Goal: Find specific page/section: Find specific page/section

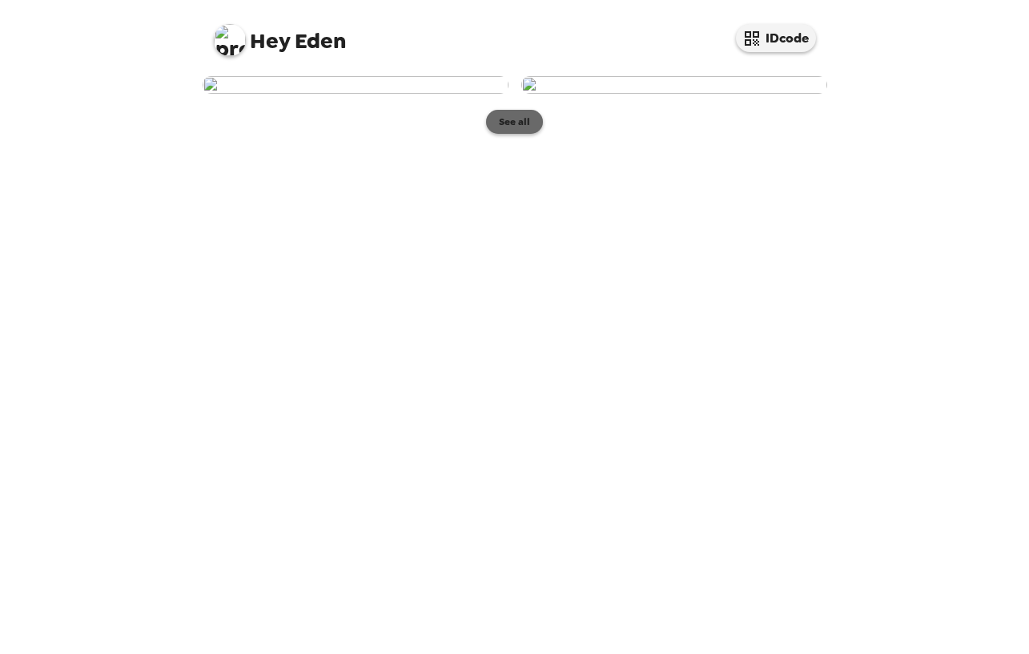
click at [498, 134] on button "See all" at bounding box center [514, 122] width 57 height 24
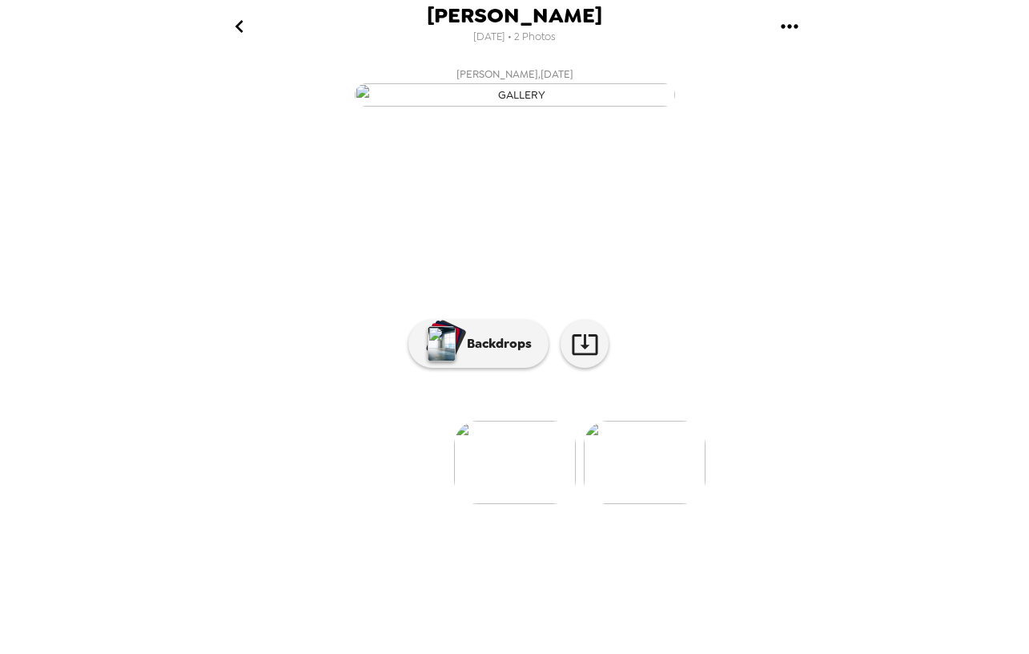
scroll to position [27, 0]
click at [635, 504] on img at bounding box center [645, 462] width 122 height 83
click at [348, 504] on img at bounding box center [387, 462] width 122 height 83
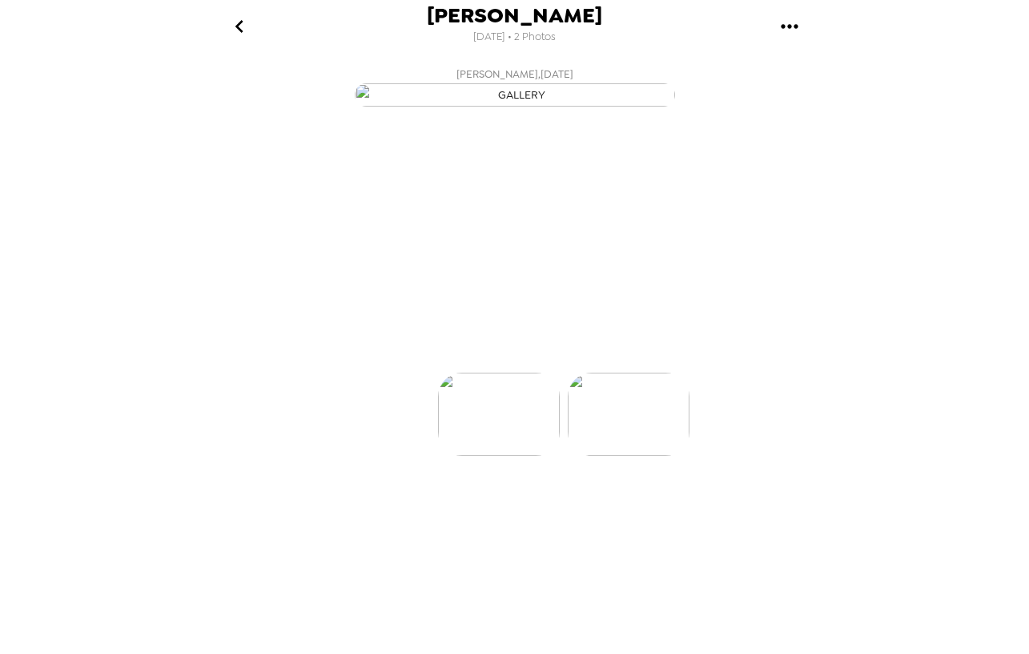
scroll to position [0, 0]
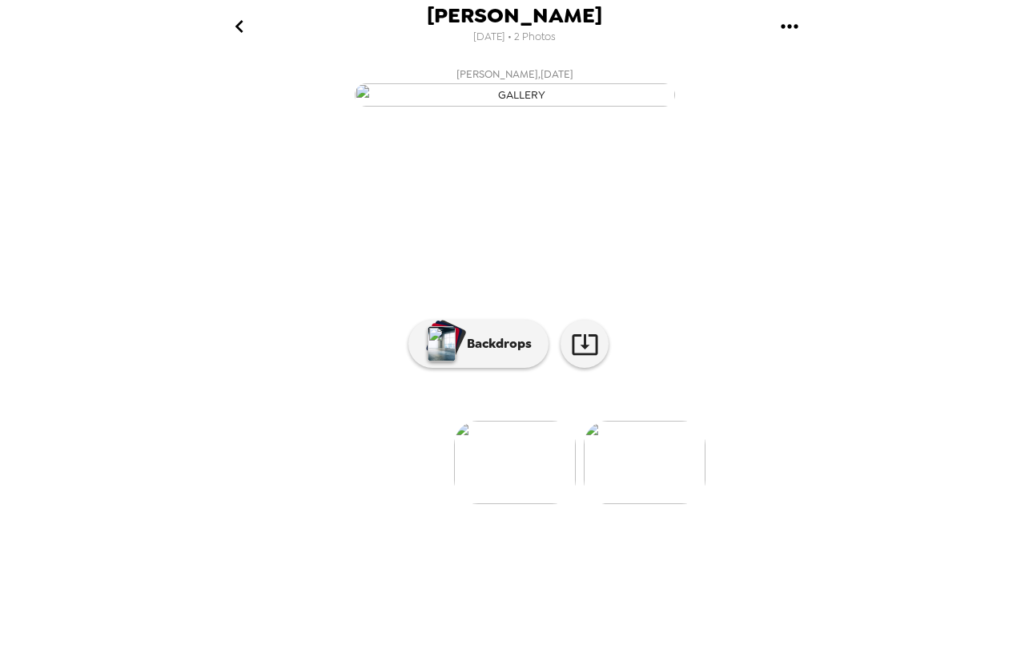
click at [632, 504] on img at bounding box center [645, 462] width 122 height 83
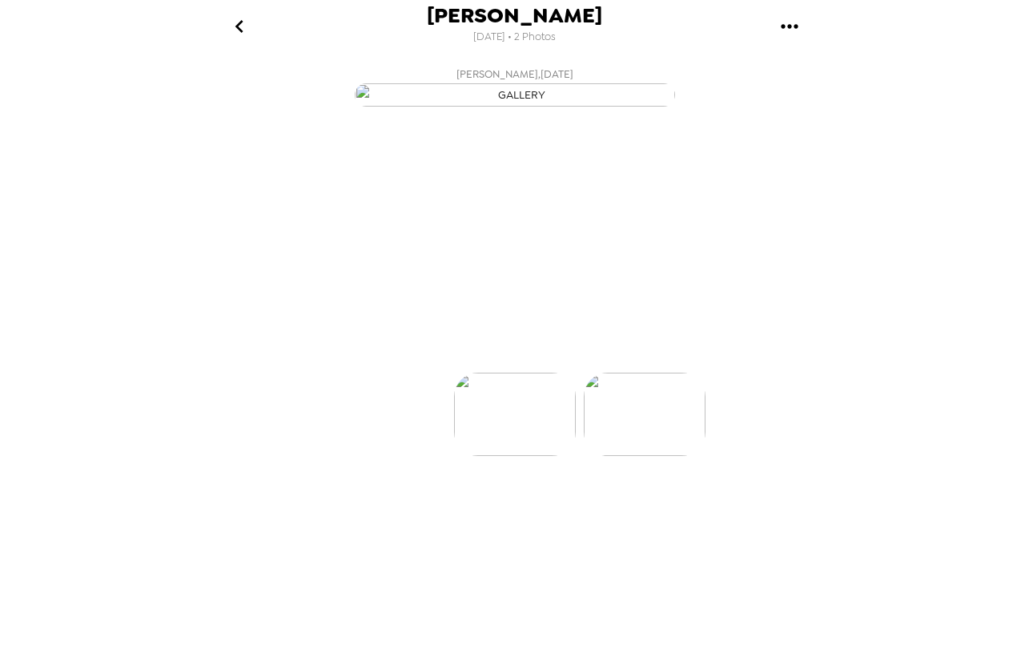
scroll to position [0, 128]
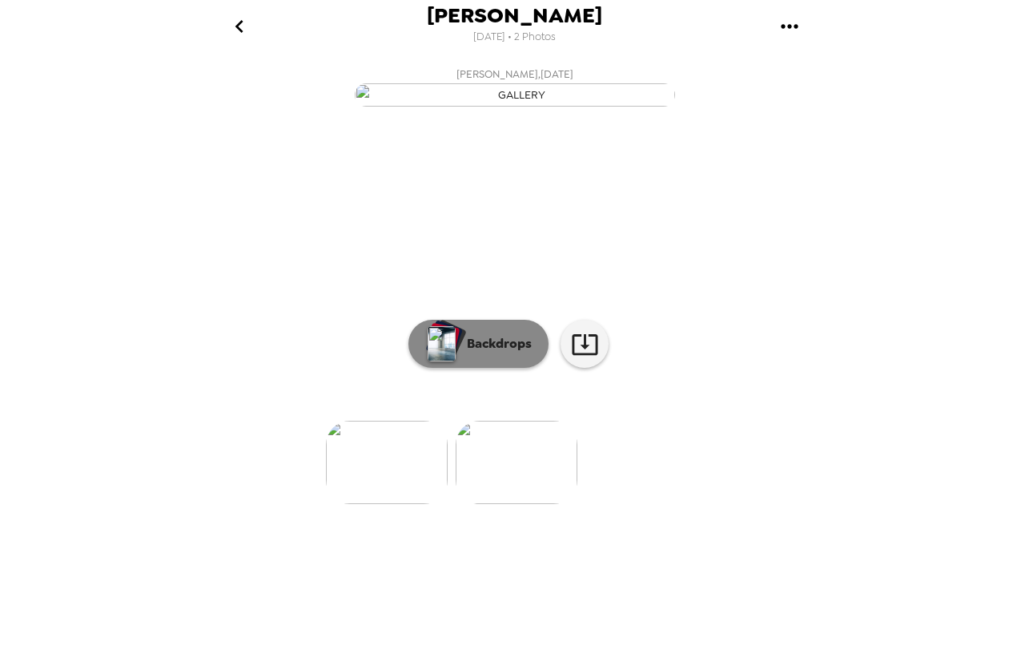
click at [520, 368] on button "Backdrops" at bounding box center [479, 344] width 140 height 48
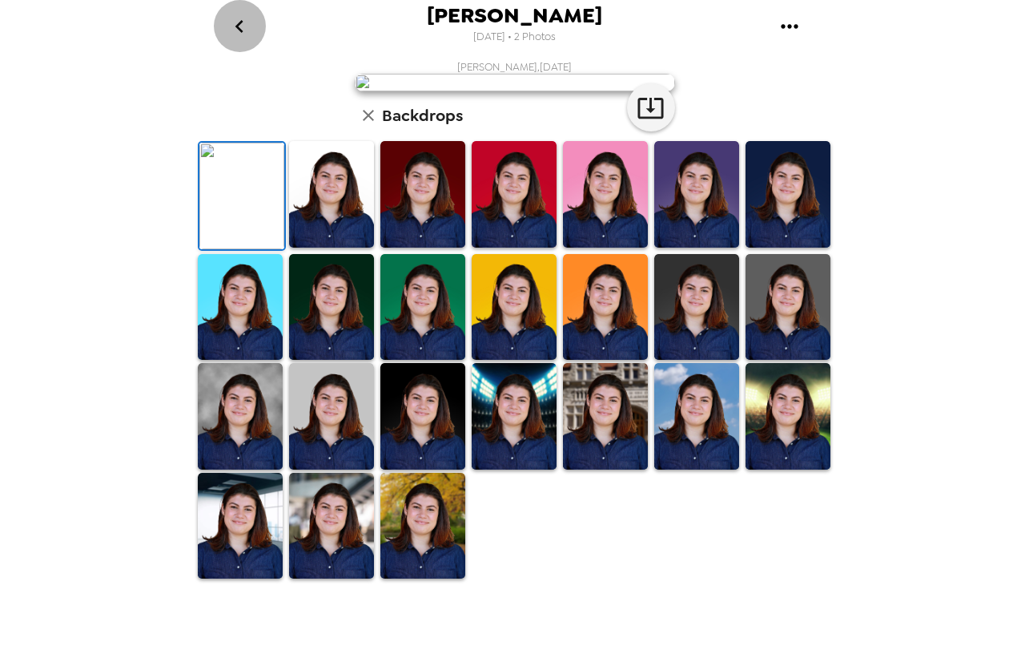
scroll to position [0, 0]
click at [225, 18] on button "go back" at bounding box center [240, 26] width 52 height 52
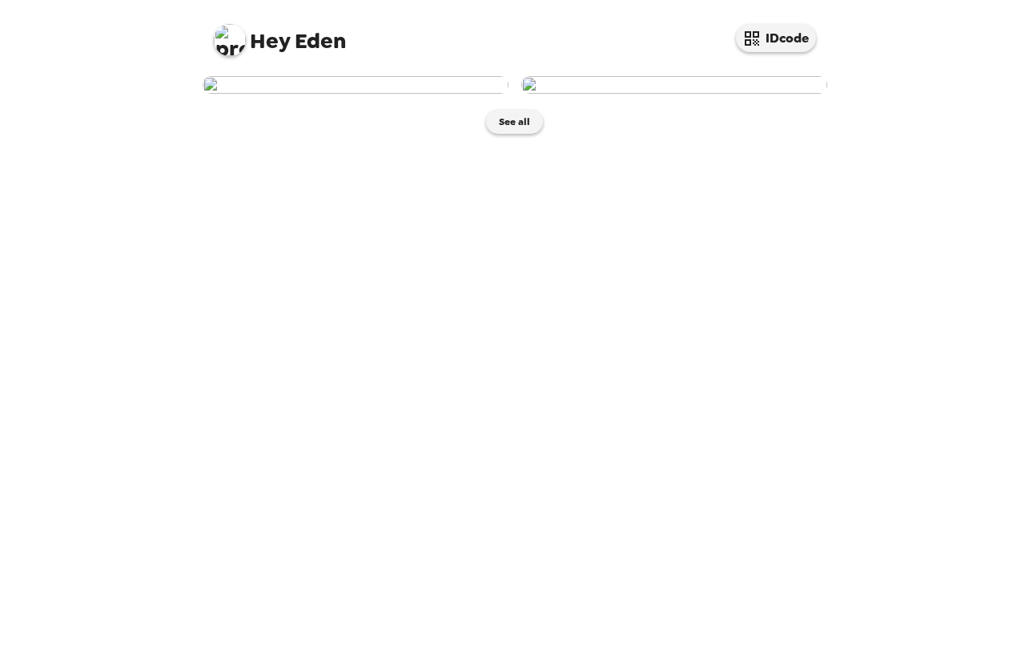
click at [332, 94] on img at bounding box center [356, 85] width 306 height 18
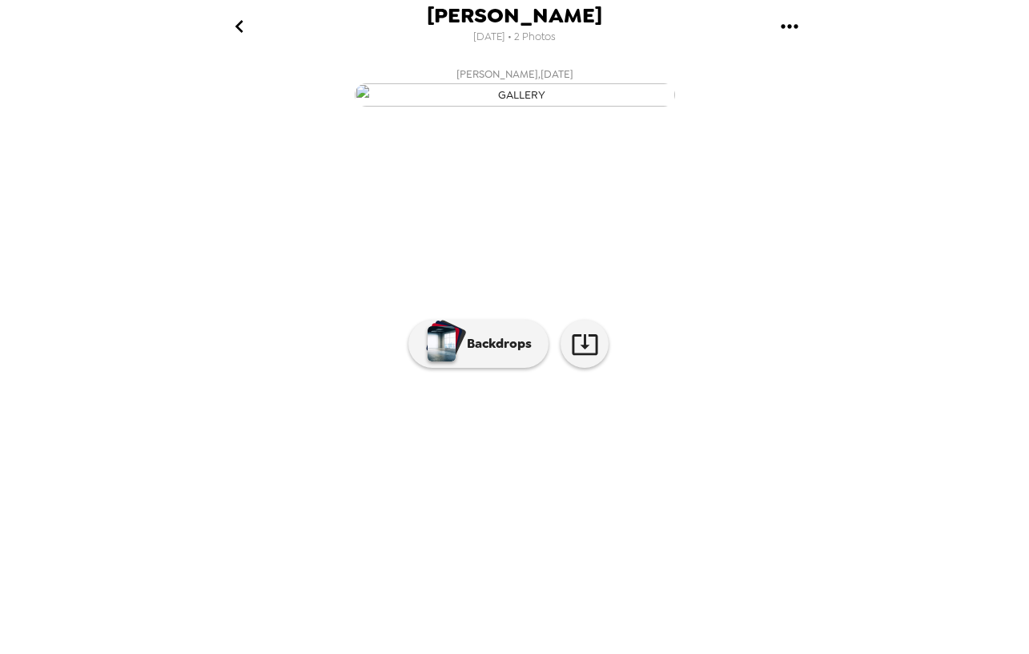
scroll to position [27, 0]
click at [478, 353] on p "Backdrops" at bounding box center [495, 343] width 73 height 19
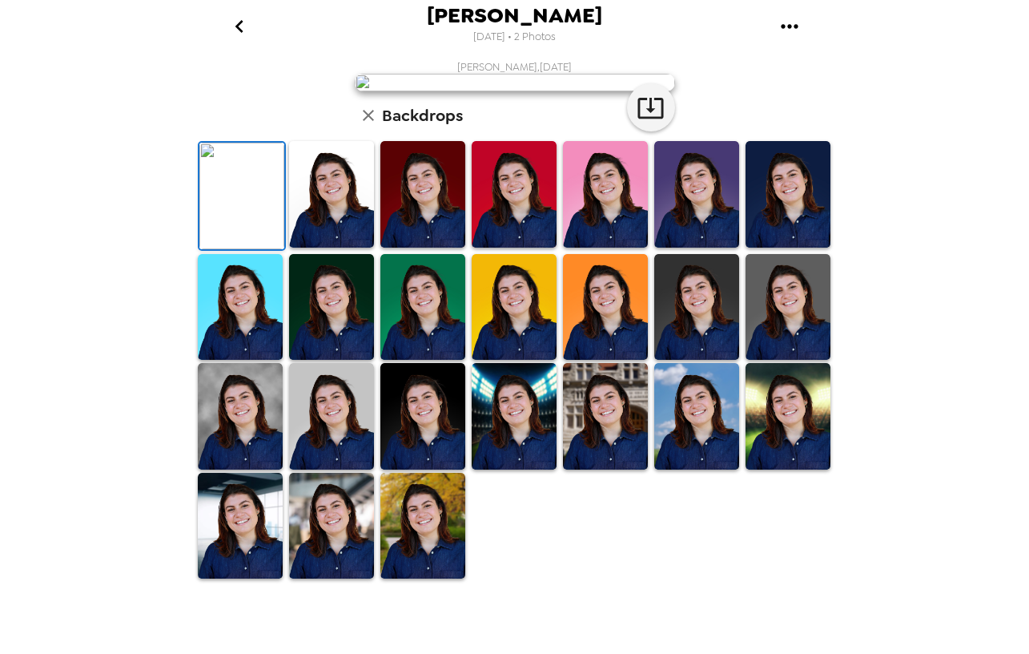
scroll to position [318, 0]
click at [302, 579] on img at bounding box center [331, 526] width 85 height 107
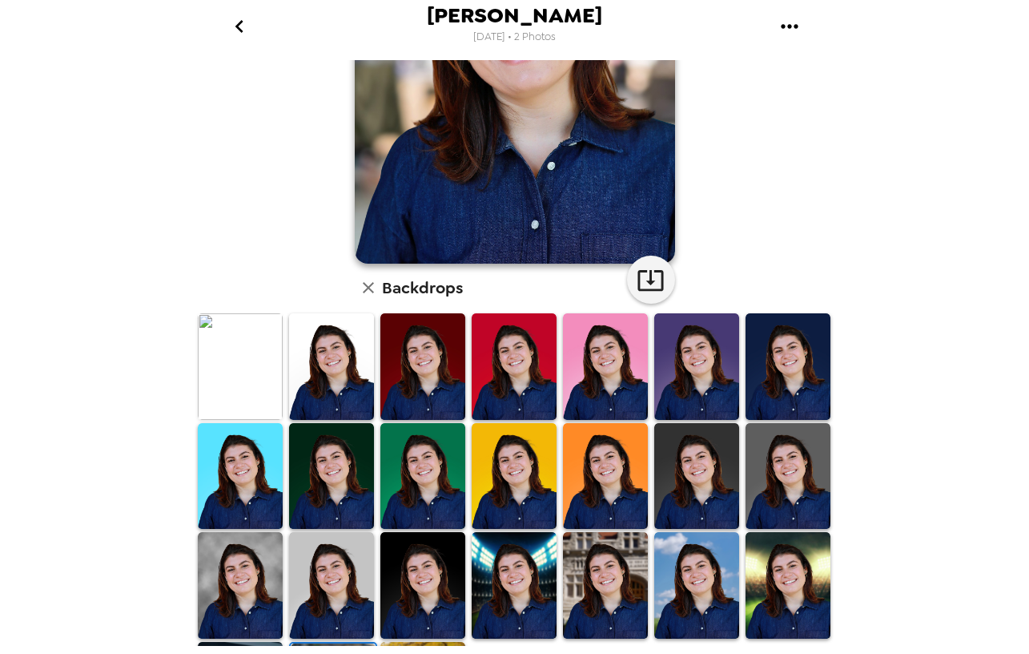
scroll to position [212, 0]
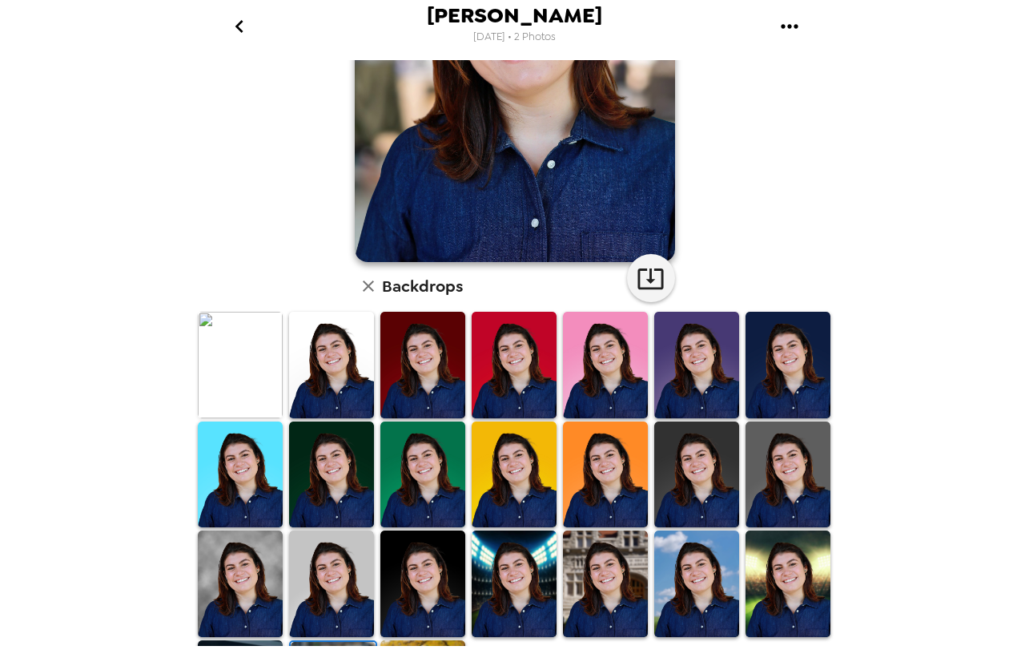
click at [230, 384] on img at bounding box center [240, 365] width 85 height 107
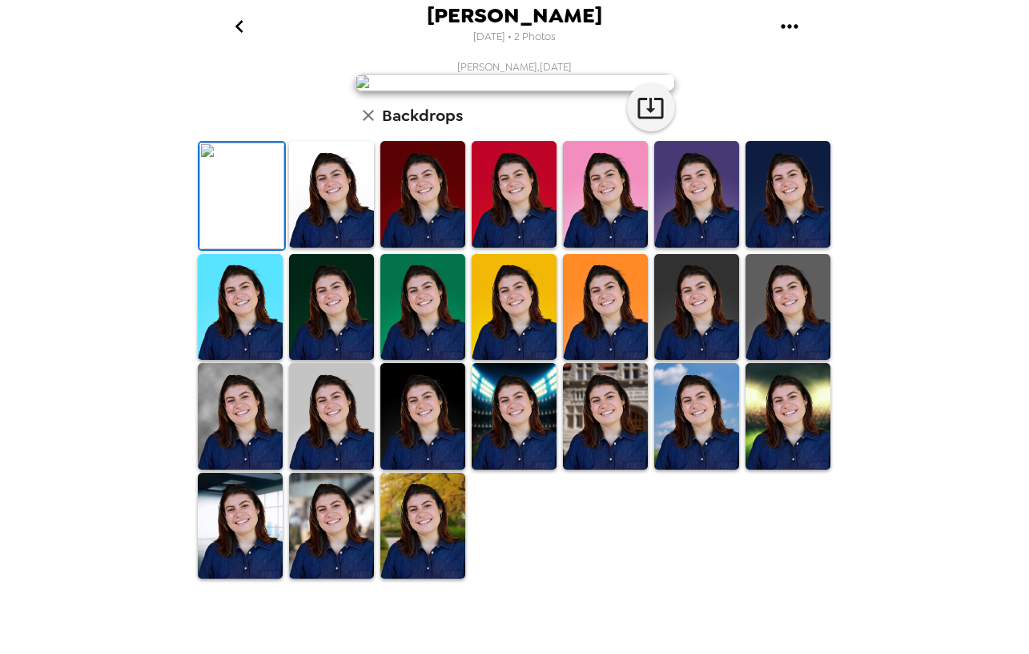
scroll to position [0, 0]
click at [232, 37] on icon "go back" at bounding box center [240, 27] width 26 height 26
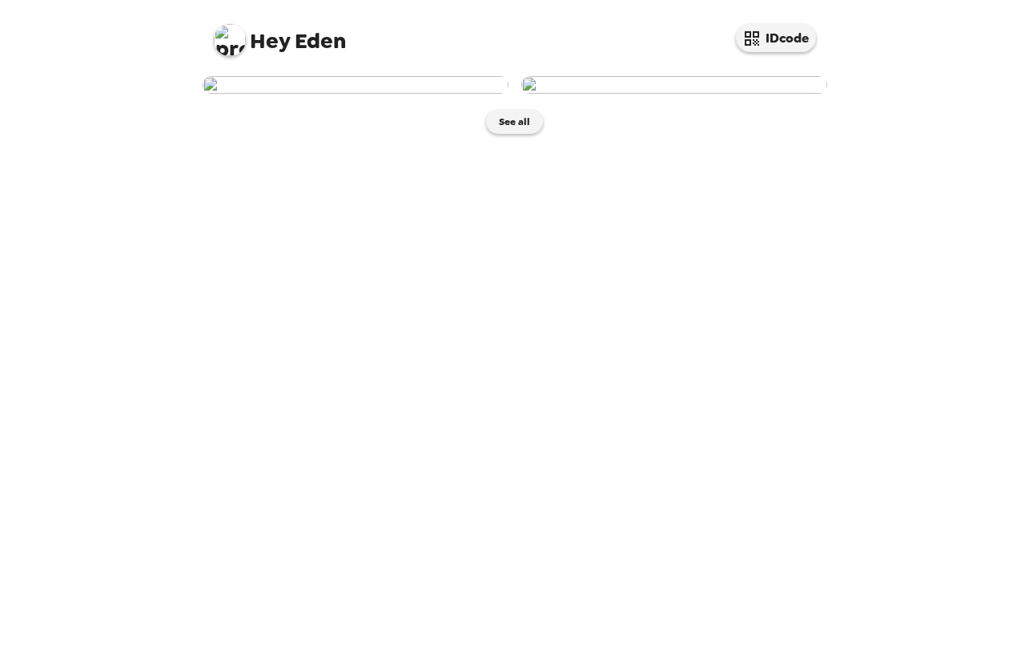
click at [416, 94] on img at bounding box center [356, 85] width 306 height 18
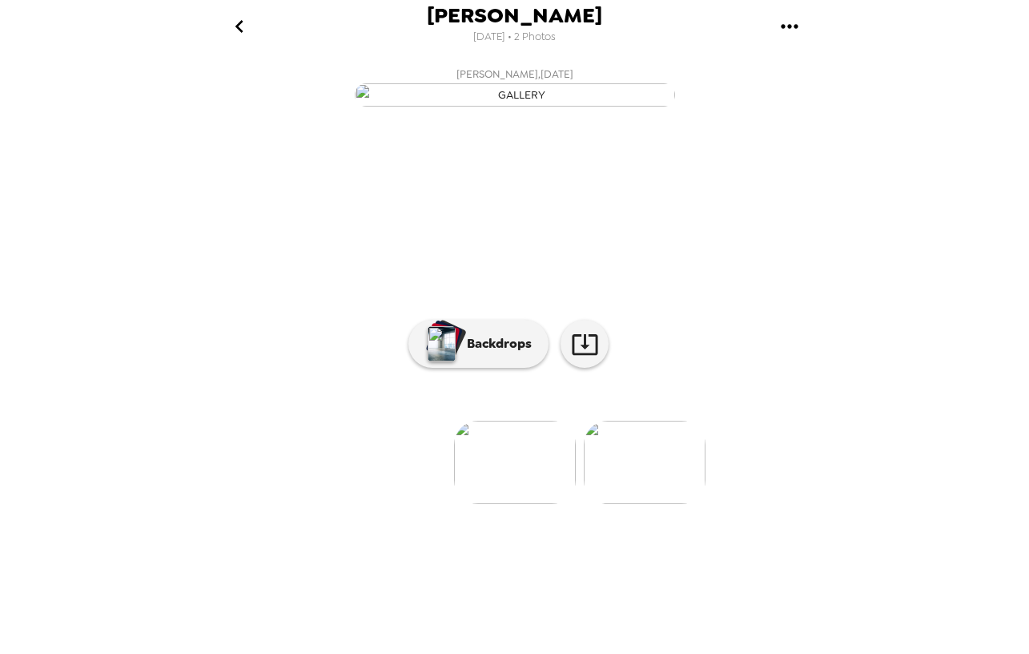
scroll to position [27, 0]
click at [586, 358] on icon at bounding box center [585, 344] width 28 height 28
click at [630, 504] on img at bounding box center [645, 462] width 122 height 83
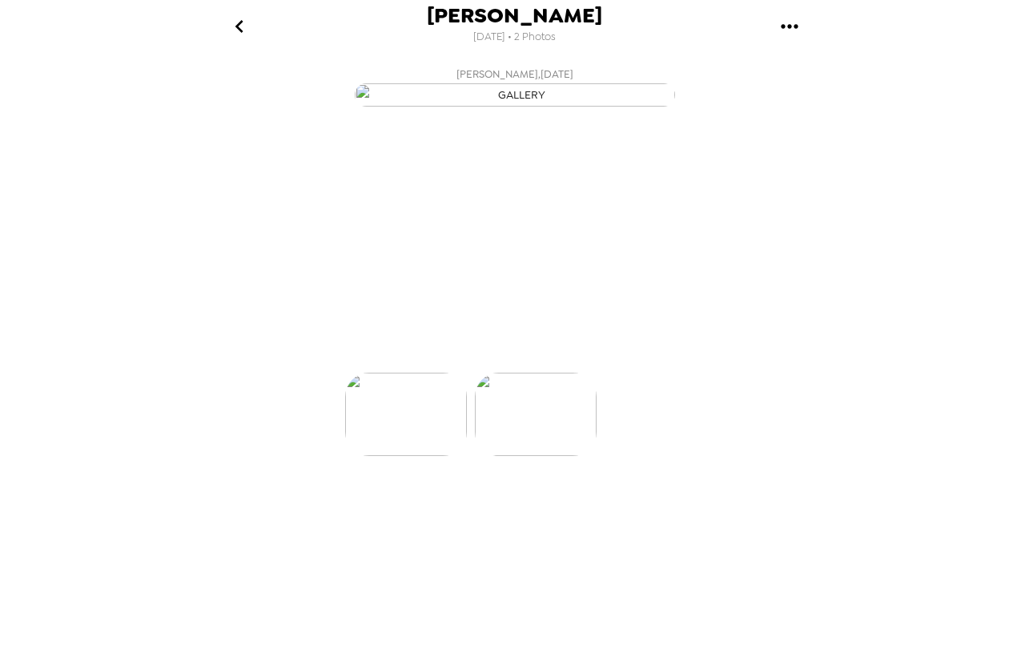
scroll to position [0, 128]
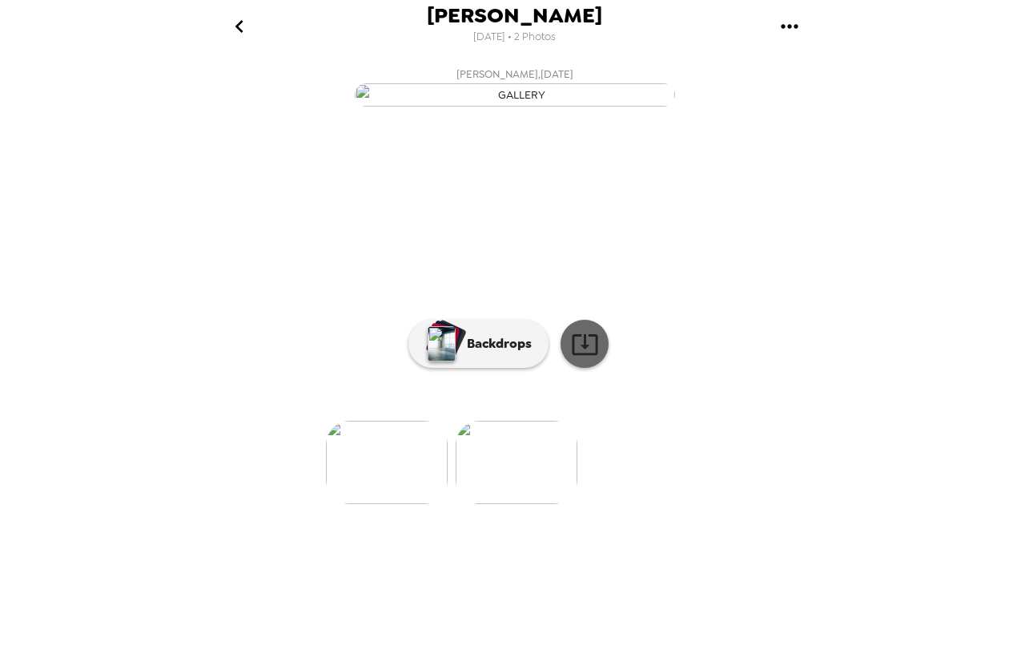
click at [582, 358] on icon at bounding box center [585, 344] width 28 height 28
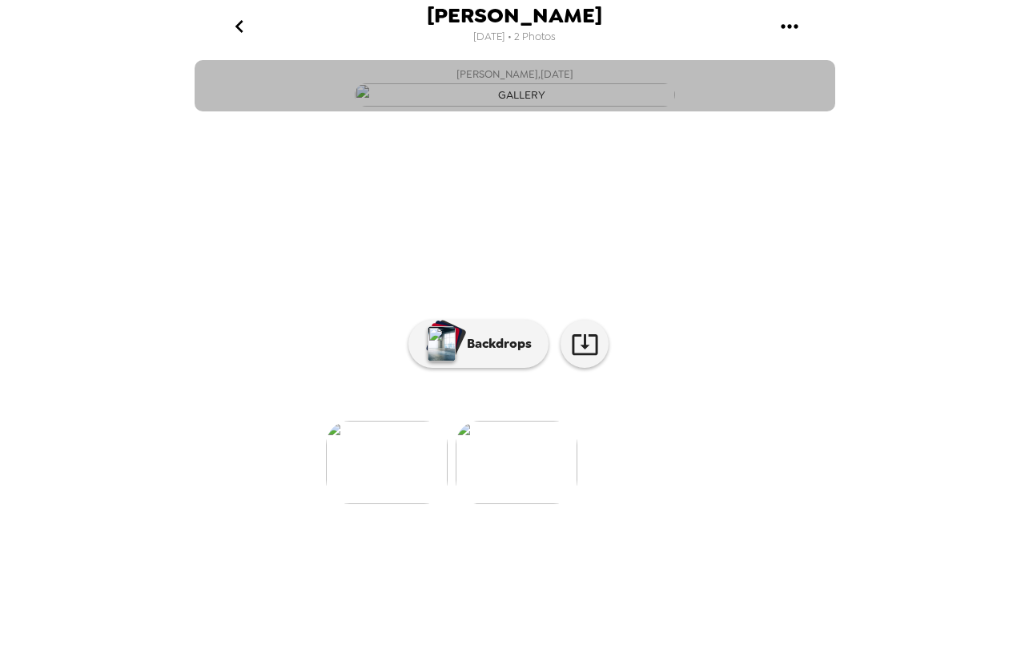
click at [791, 111] on button "Eden Gray , 09-26-2025" at bounding box center [515, 85] width 641 height 51
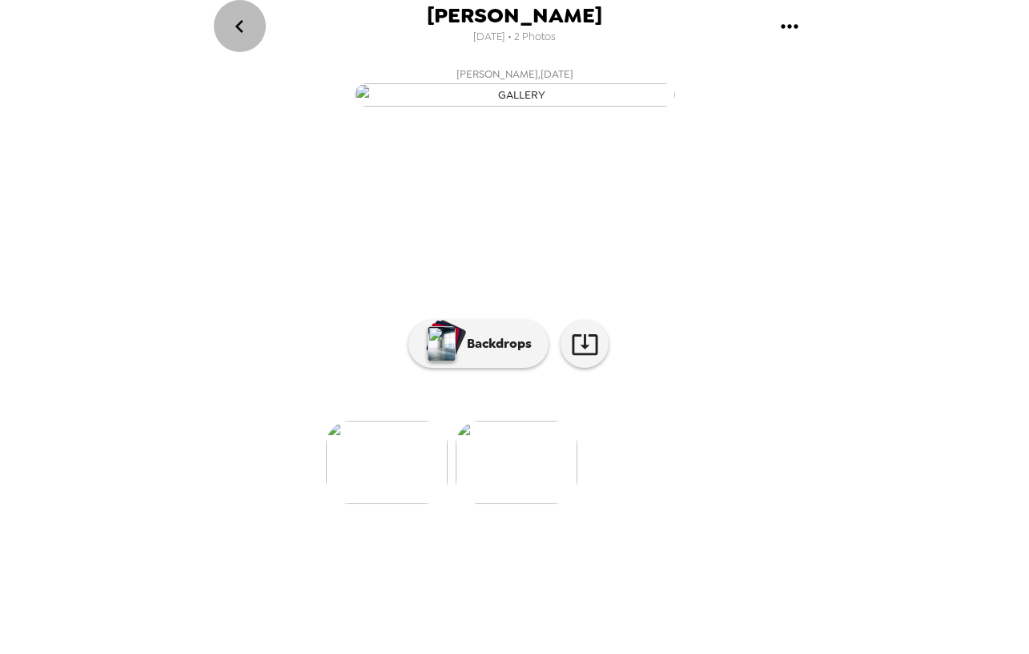
click at [245, 26] on icon "go back" at bounding box center [240, 27] width 26 height 26
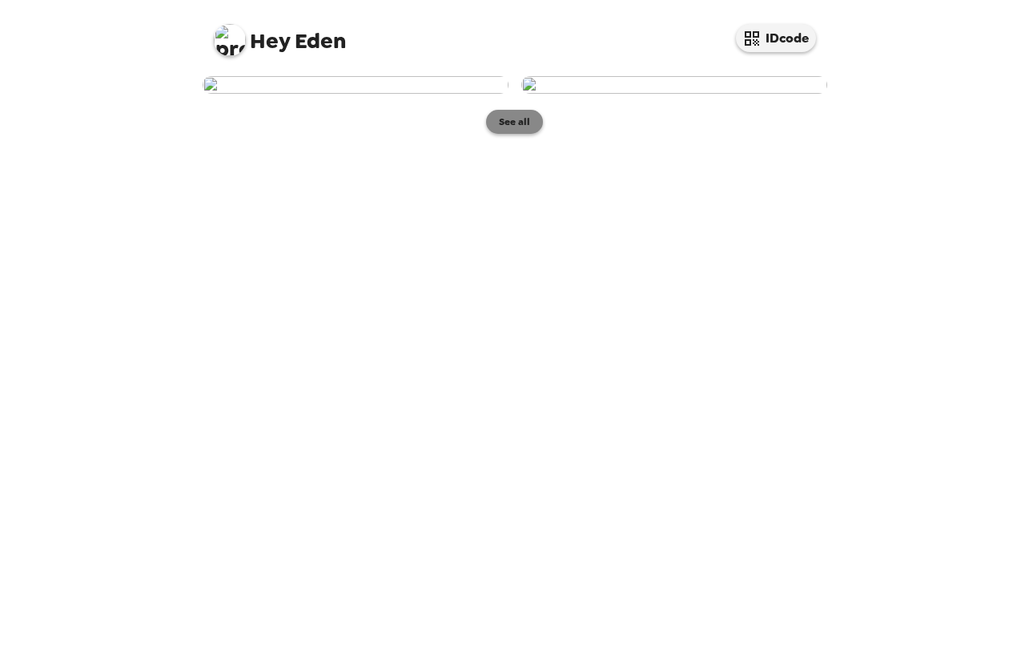
click at [521, 134] on button "See all" at bounding box center [514, 122] width 57 height 24
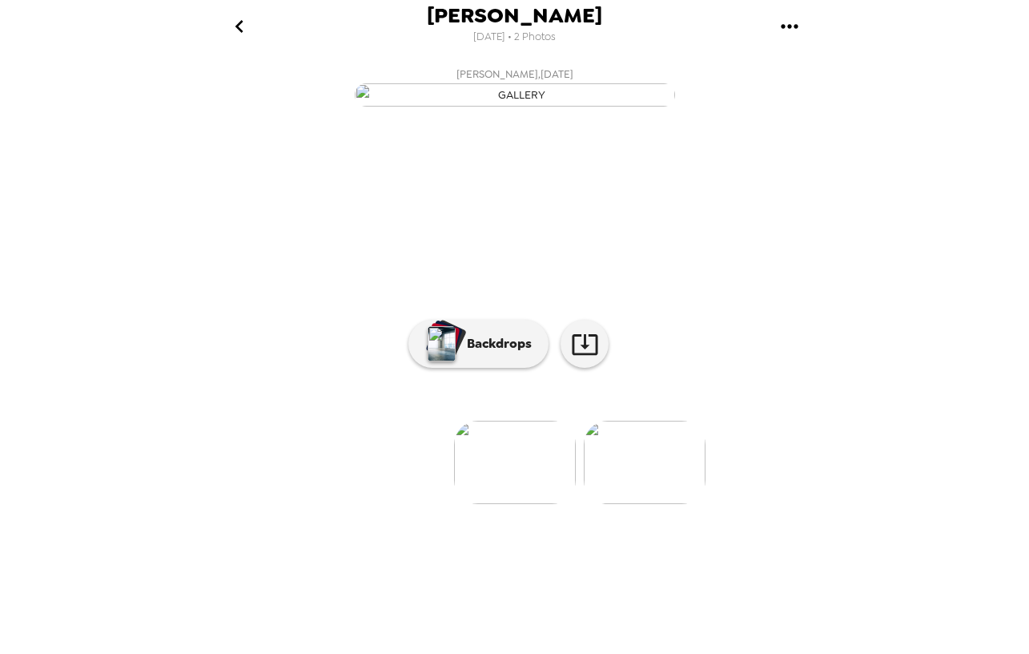
scroll to position [27, 0]
click at [237, 19] on icon "go back" at bounding box center [240, 27] width 26 height 26
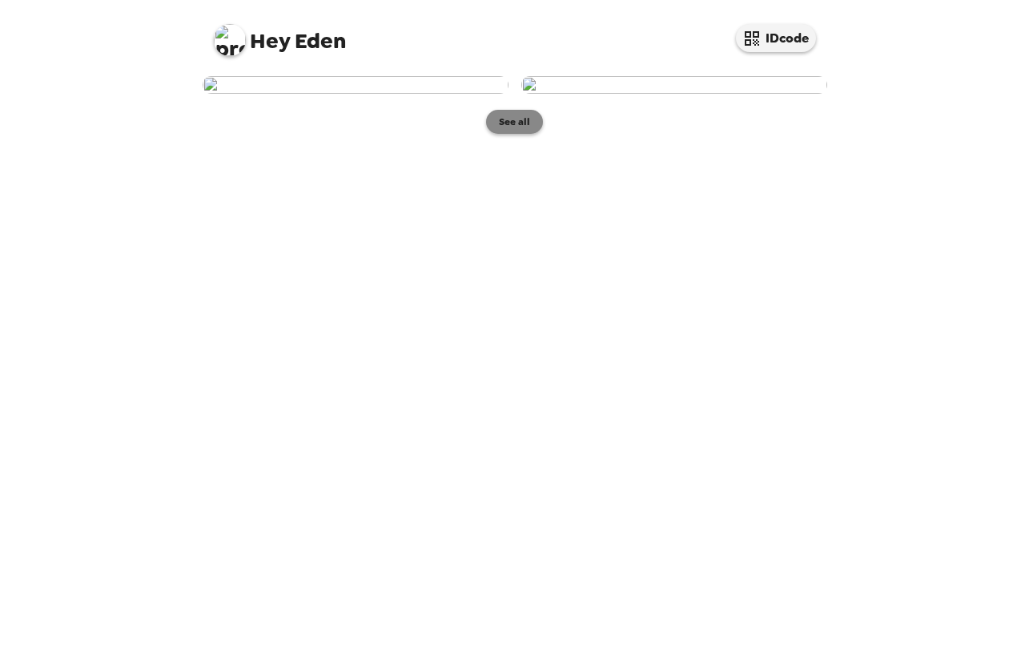
click at [510, 134] on button "See all" at bounding box center [514, 122] width 57 height 24
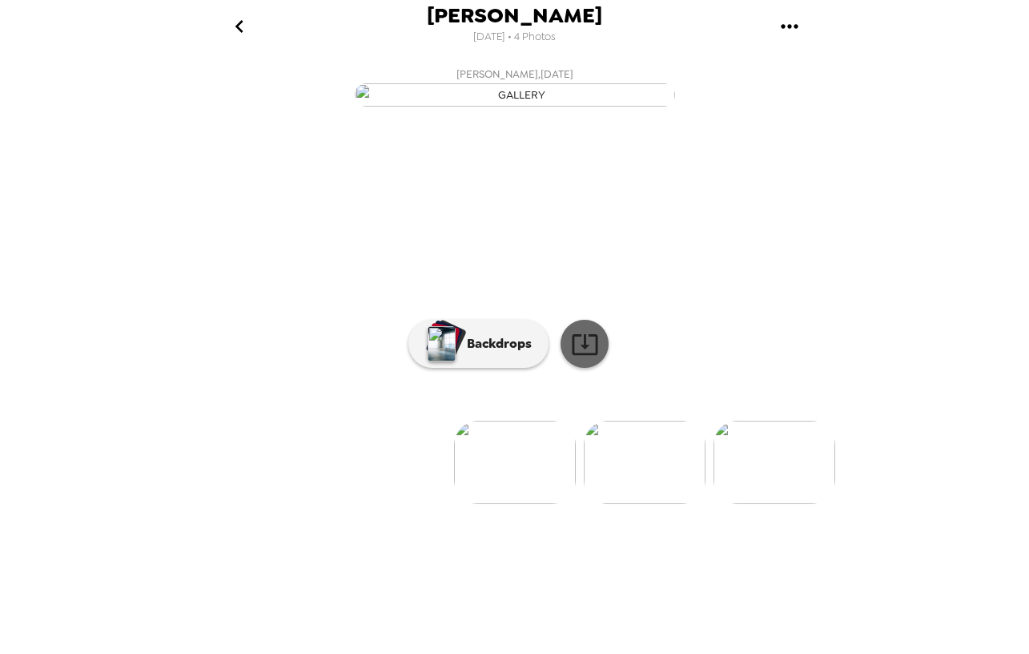
click at [585, 355] on icon at bounding box center [585, 344] width 26 height 21
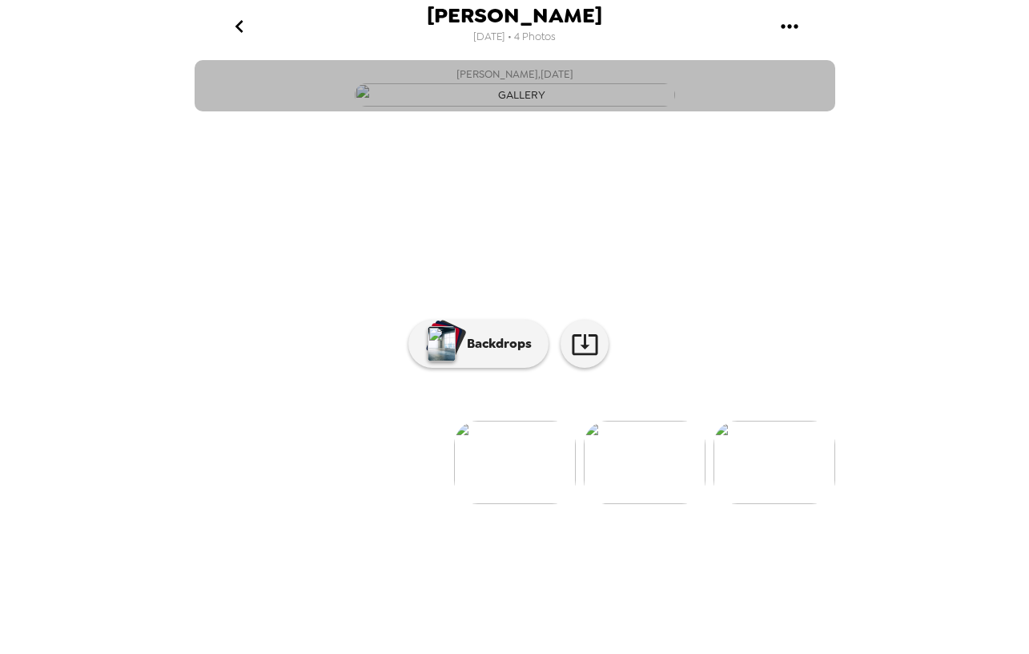
click at [649, 75] on button "[PERSON_NAME] , [DATE]" at bounding box center [515, 85] width 641 height 51
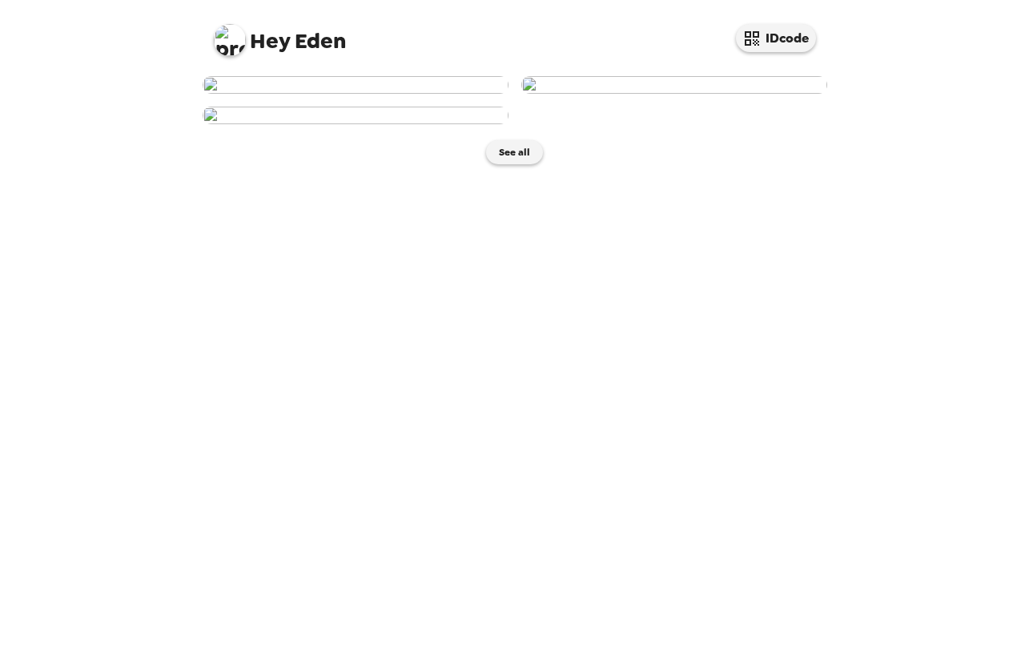
click at [470, 94] on img at bounding box center [356, 85] width 306 height 18
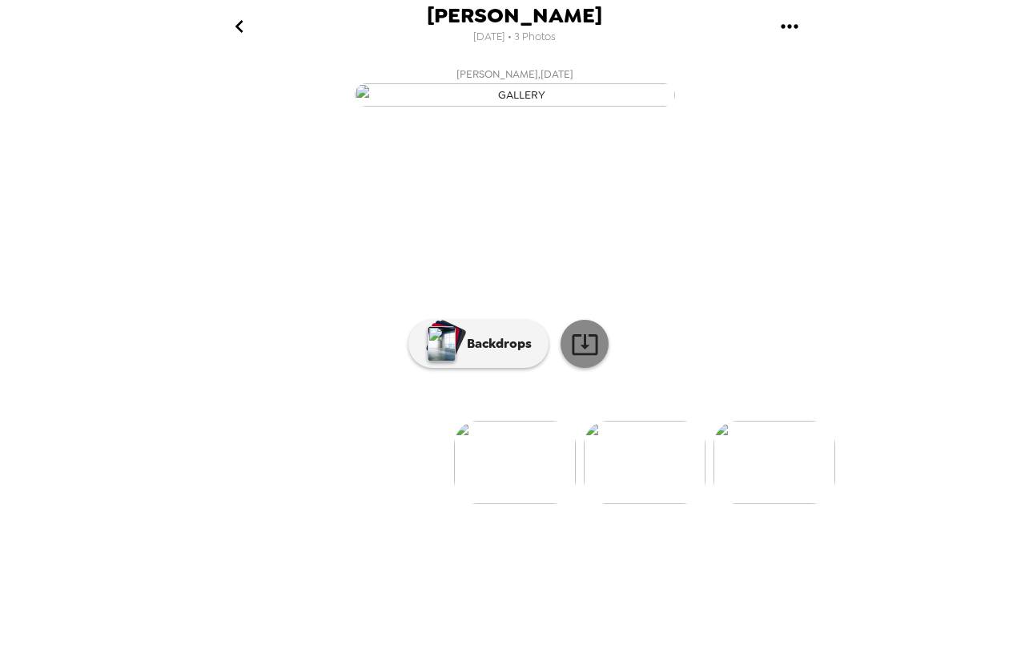
click at [578, 358] on icon at bounding box center [585, 344] width 28 height 28
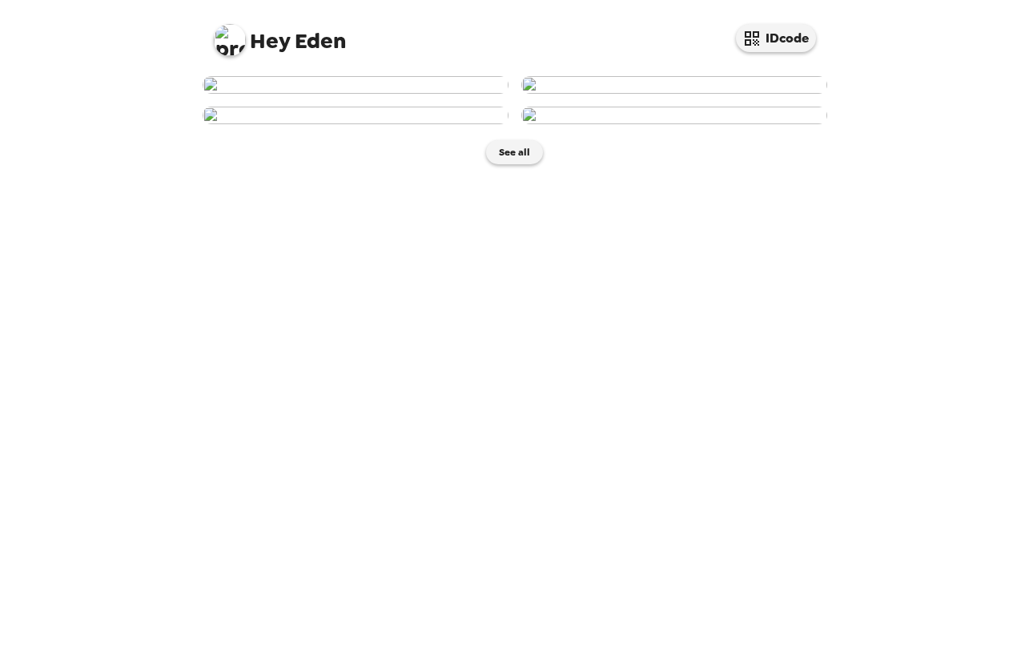
click at [273, 94] on img at bounding box center [356, 85] width 306 height 18
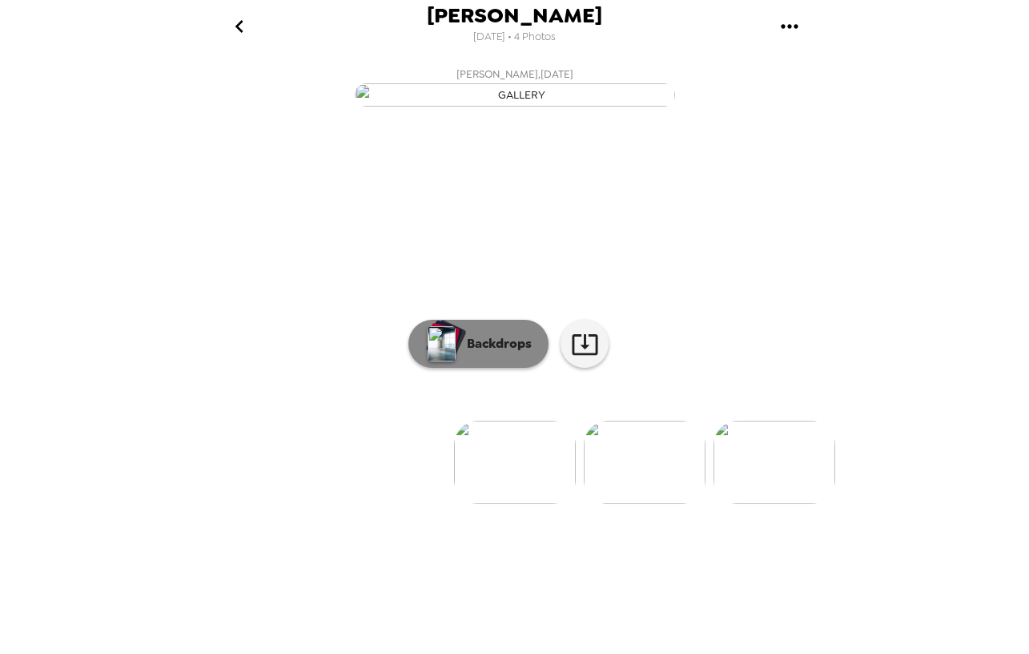
click at [494, 353] on p "Backdrops" at bounding box center [495, 343] width 73 height 19
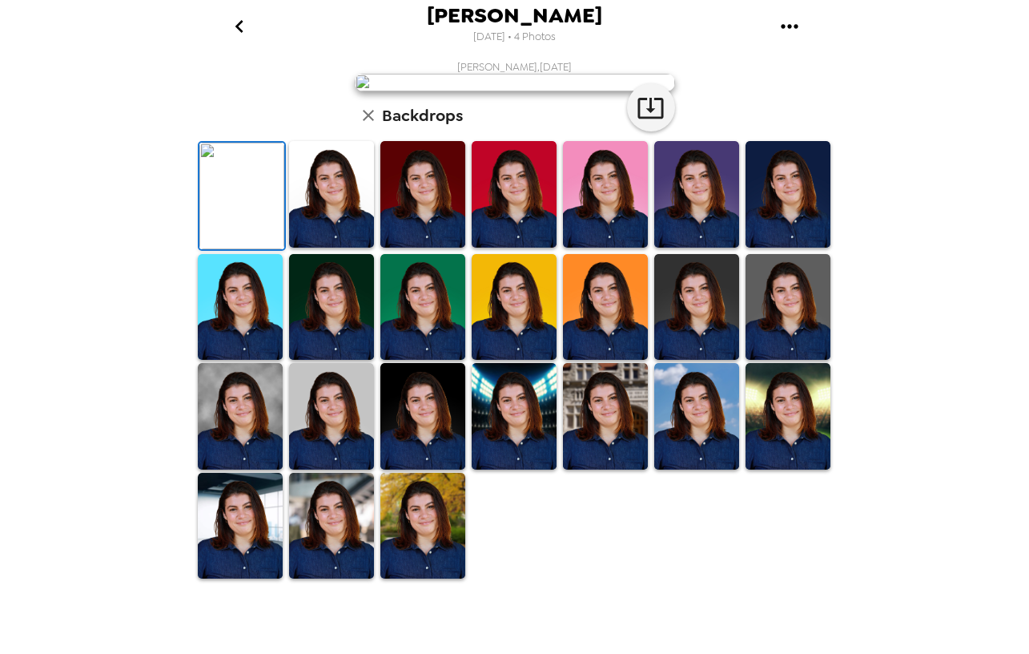
click at [337, 248] on img at bounding box center [331, 194] width 85 height 107
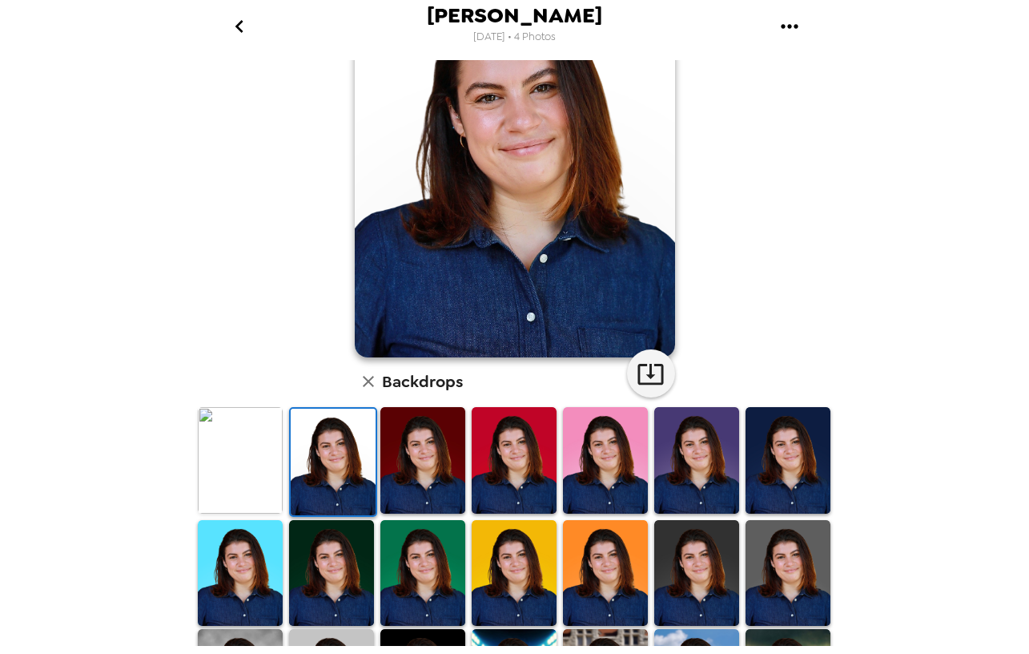
scroll to position [119, 0]
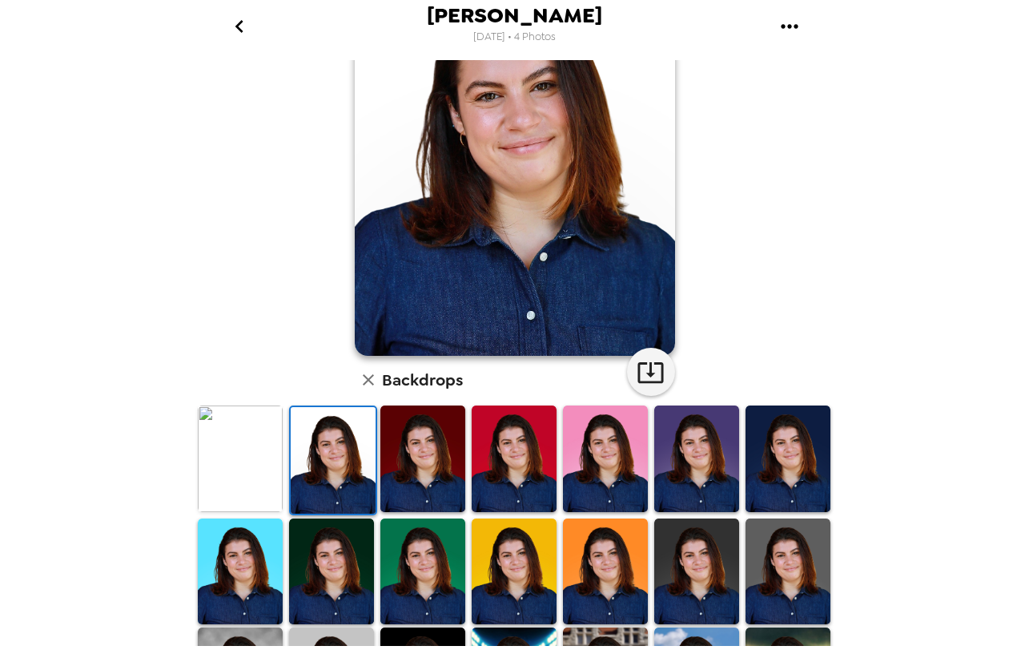
click at [795, 484] on img at bounding box center [788, 458] width 85 height 107
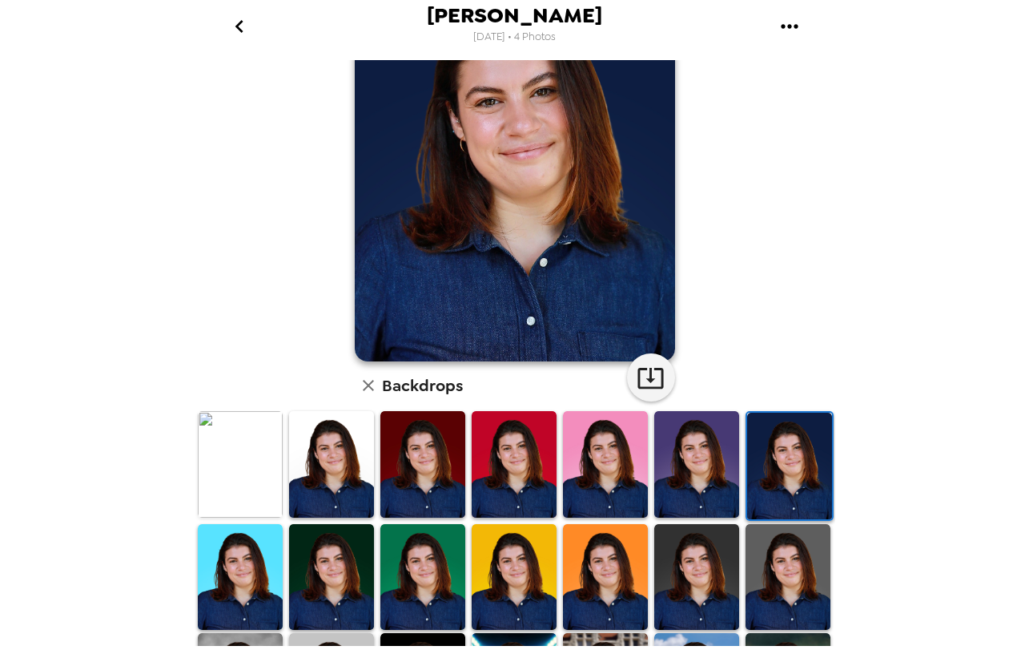
scroll to position [311, 0]
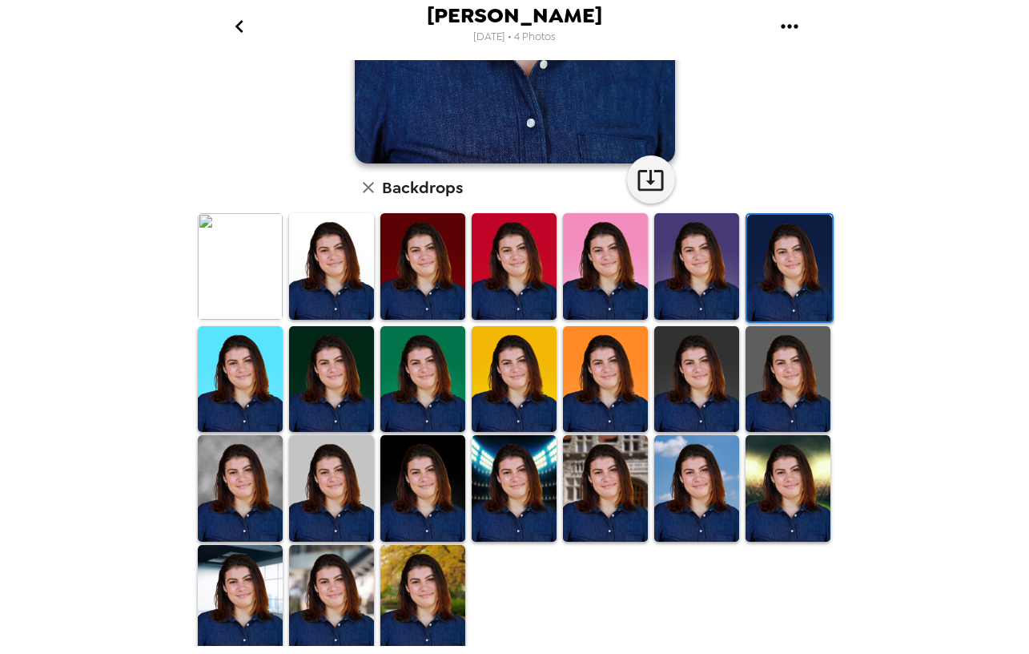
click at [330, 413] on img at bounding box center [331, 379] width 85 height 107
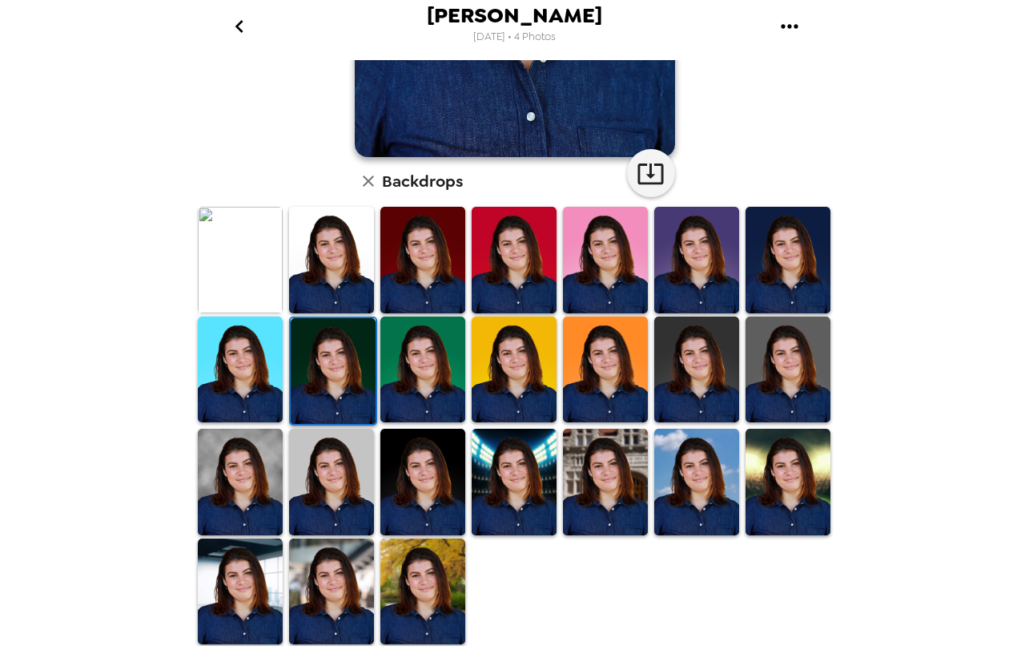
scroll to position [317, 0]
click at [239, 473] on img at bounding box center [240, 482] width 85 height 107
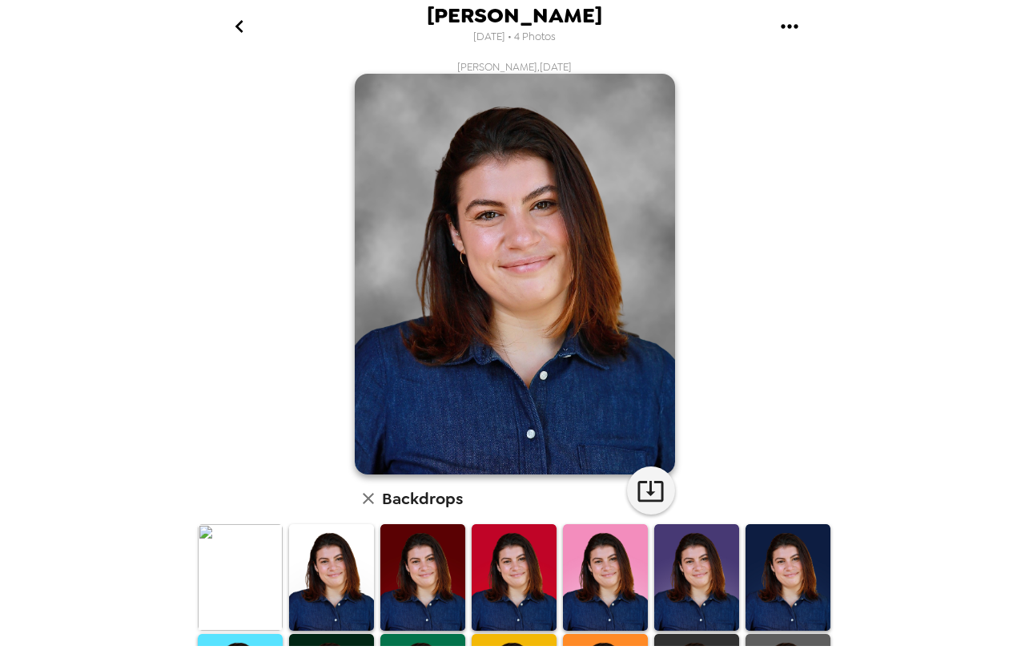
scroll to position [0, 0]
click at [252, 540] on img at bounding box center [240, 577] width 85 height 107
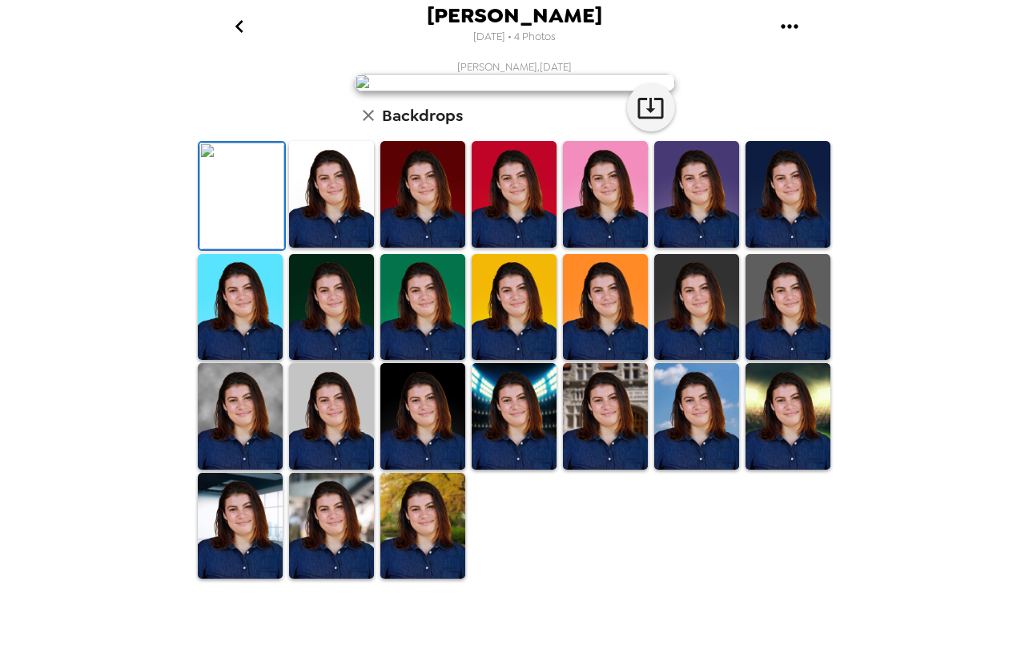
scroll to position [318, 0]
click at [433, 469] on img at bounding box center [422, 416] width 85 height 107
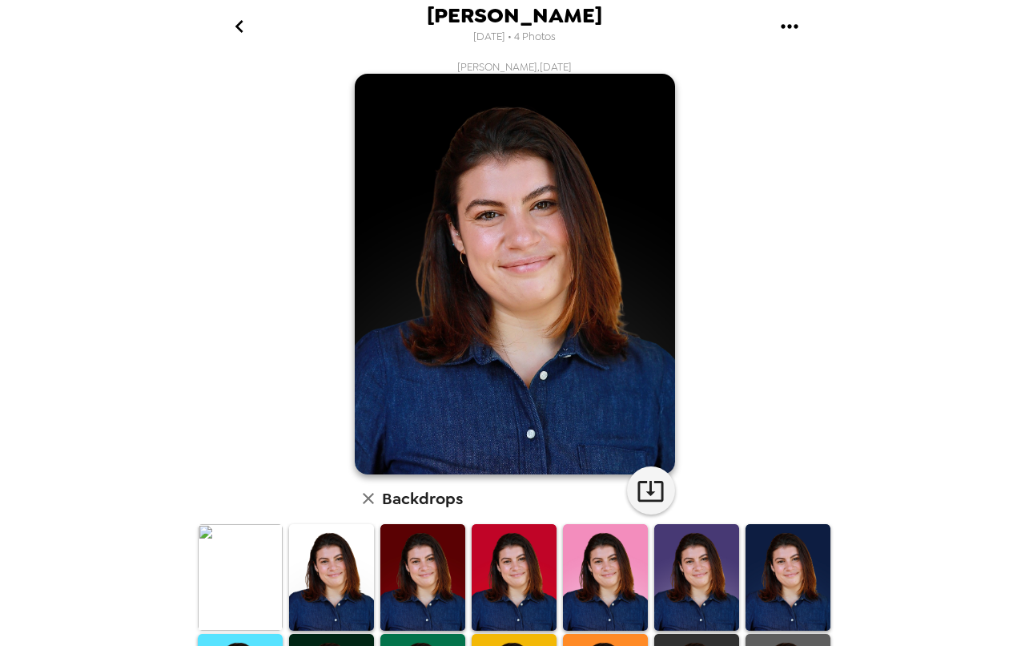
scroll to position [0, 0]
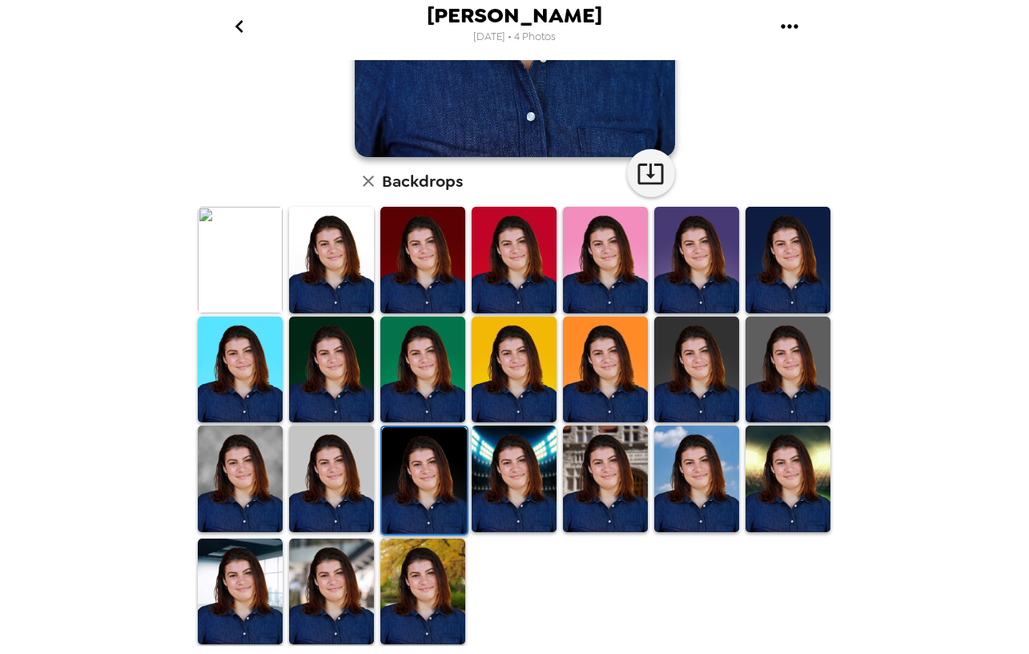
click at [775, 364] on img at bounding box center [788, 369] width 85 height 107
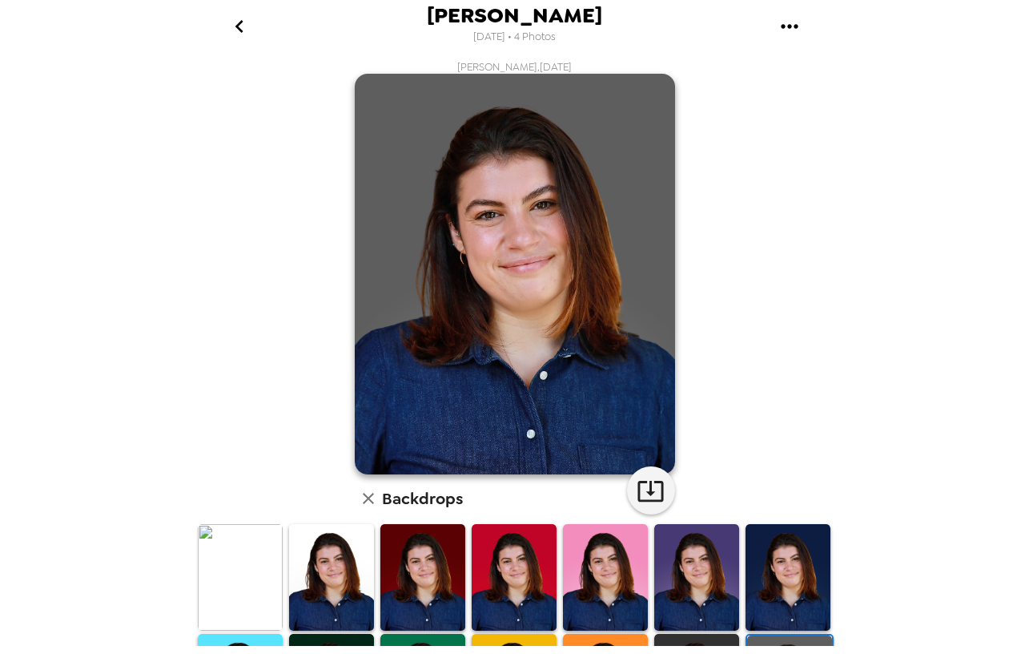
click at [252, 596] on img at bounding box center [240, 577] width 85 height 107
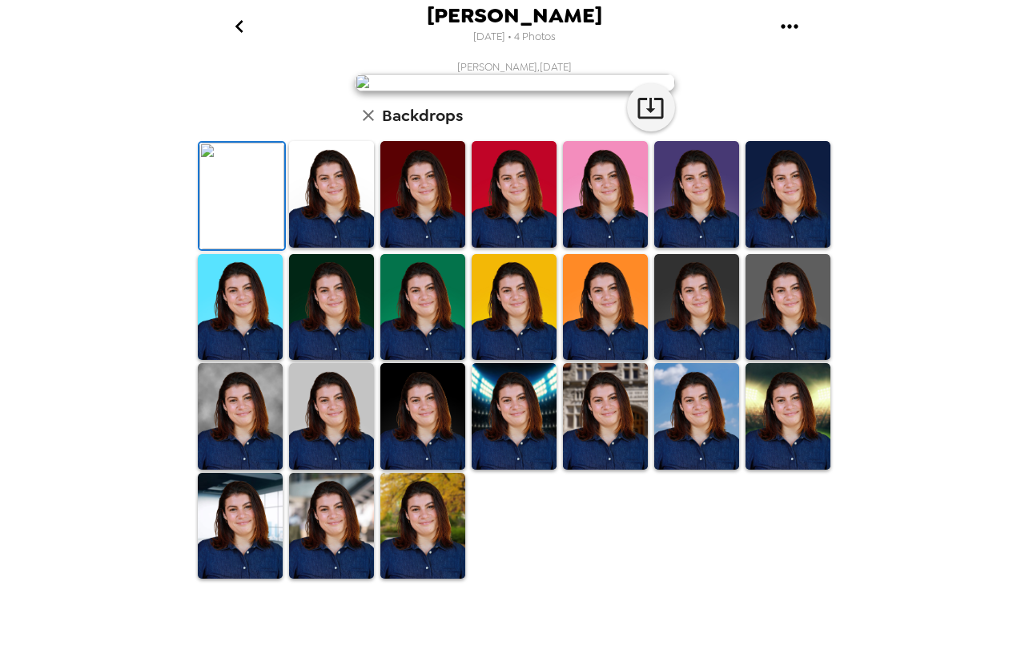
click at [404, 248] on img at bounding box center [422, 194] width 85 height 107
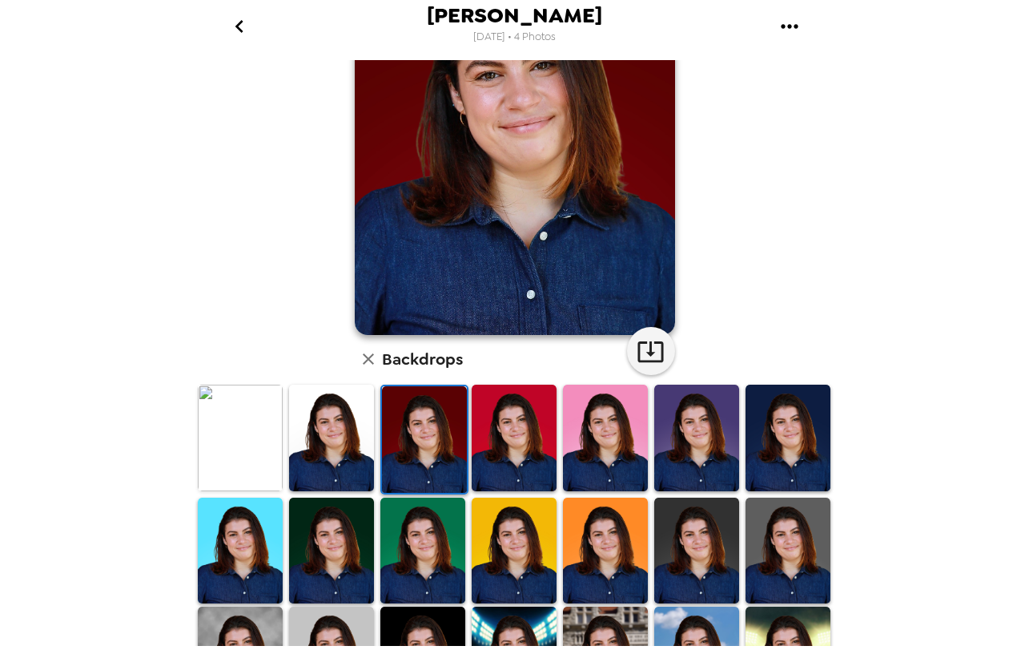
scroll to position [147, 0]
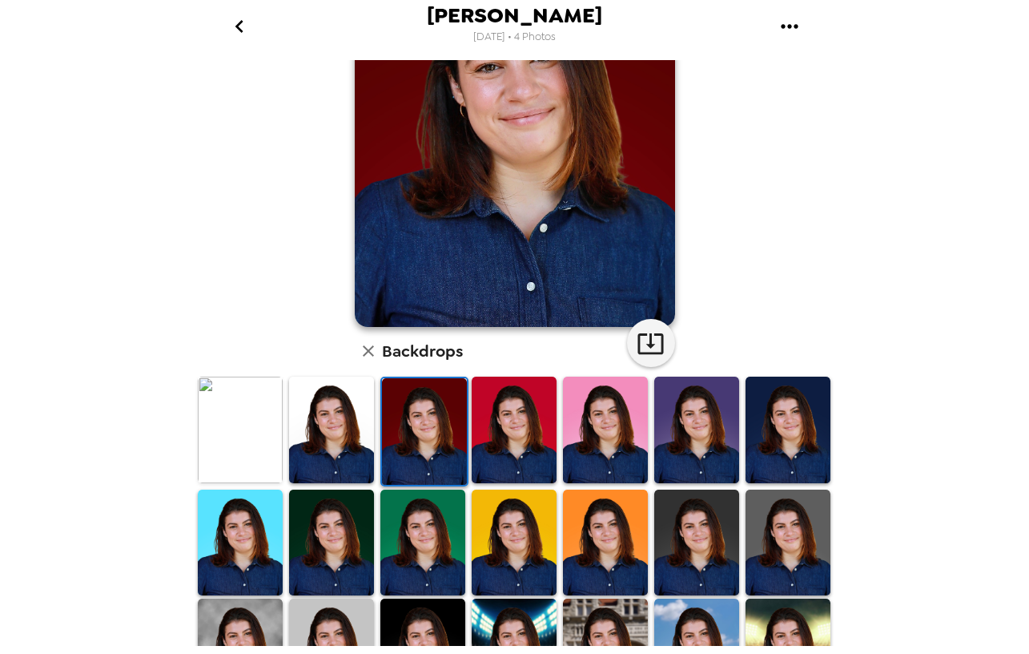
click at [404, 541] on img at bounding box center [422, 542] width 85 height 107
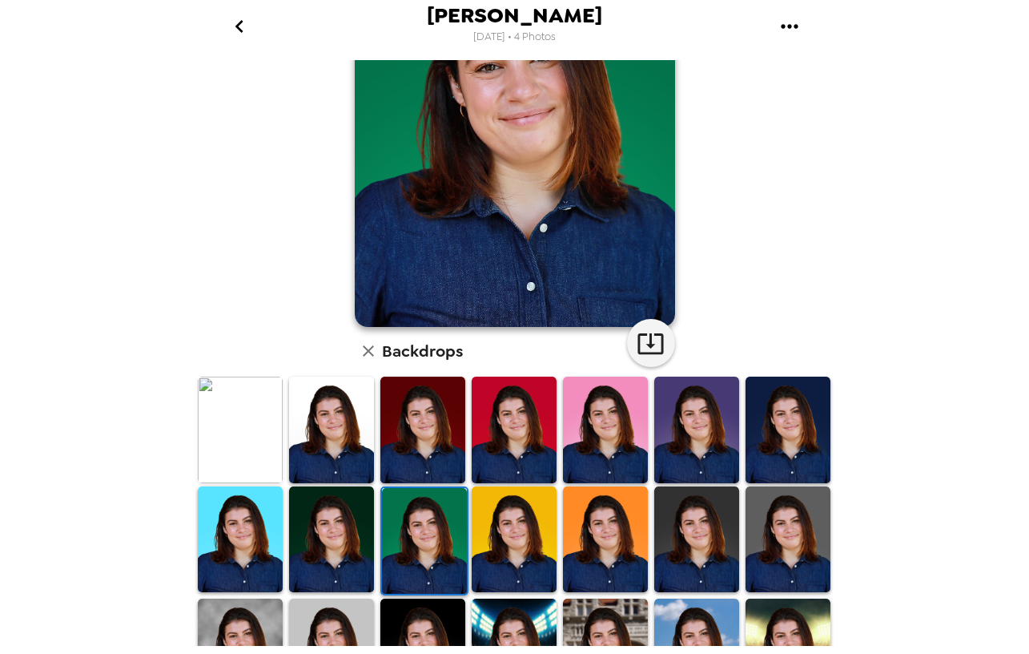
click at [337, 541] on img at bounding box center [331, 539] width 85 height 107
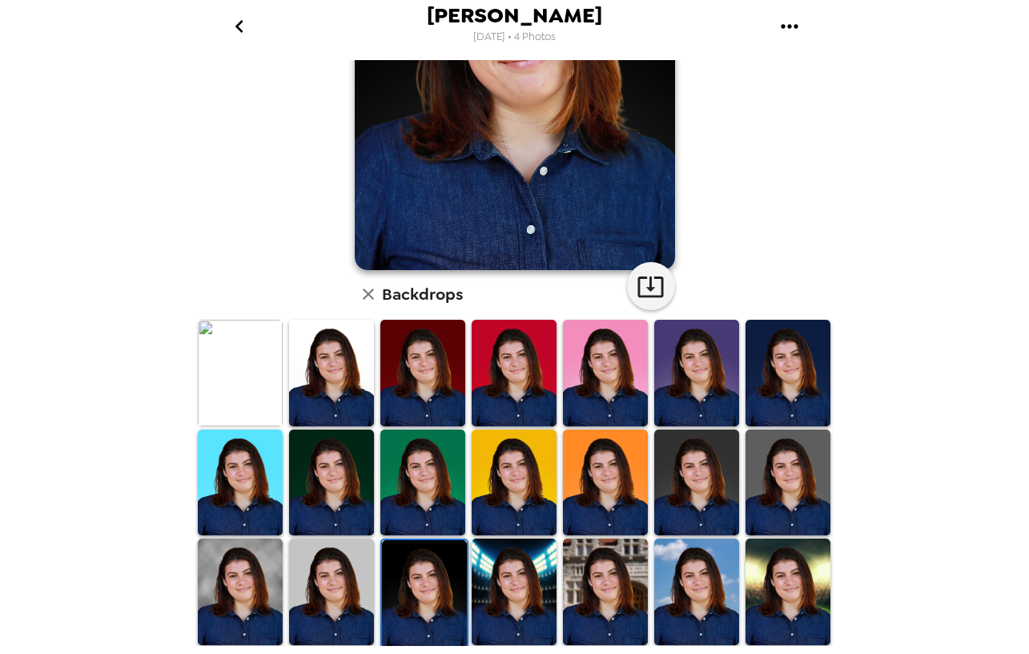
click at [699, 505] on img at bounding box center [696, 482] width 85 height 107
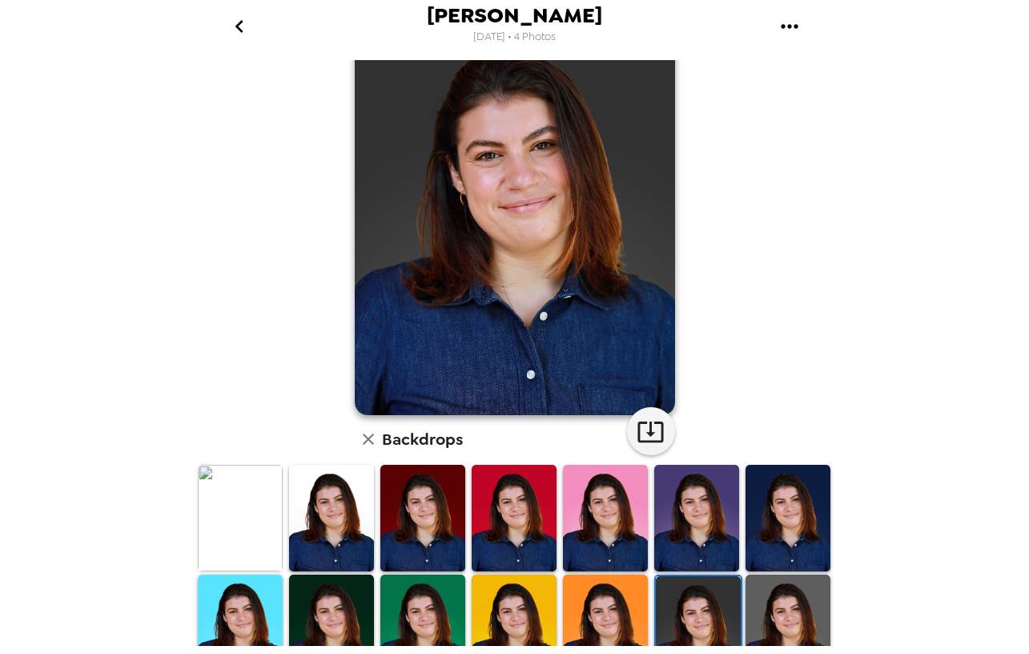
scroll to position [65, 0]
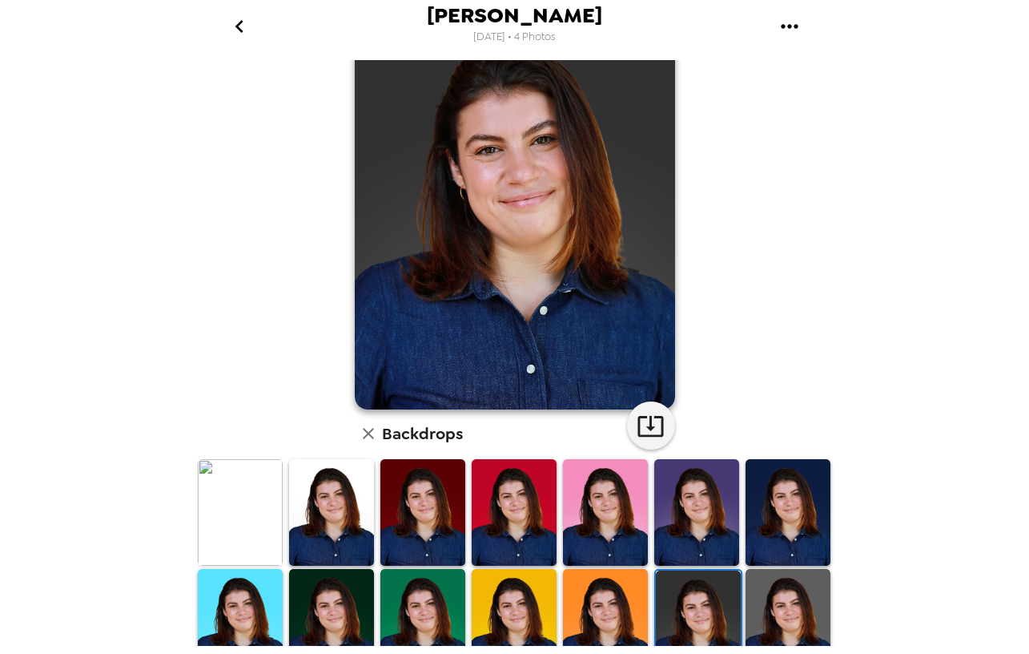
click at [800, 586] on img at bounding box center [788, 622] width 85 height 107
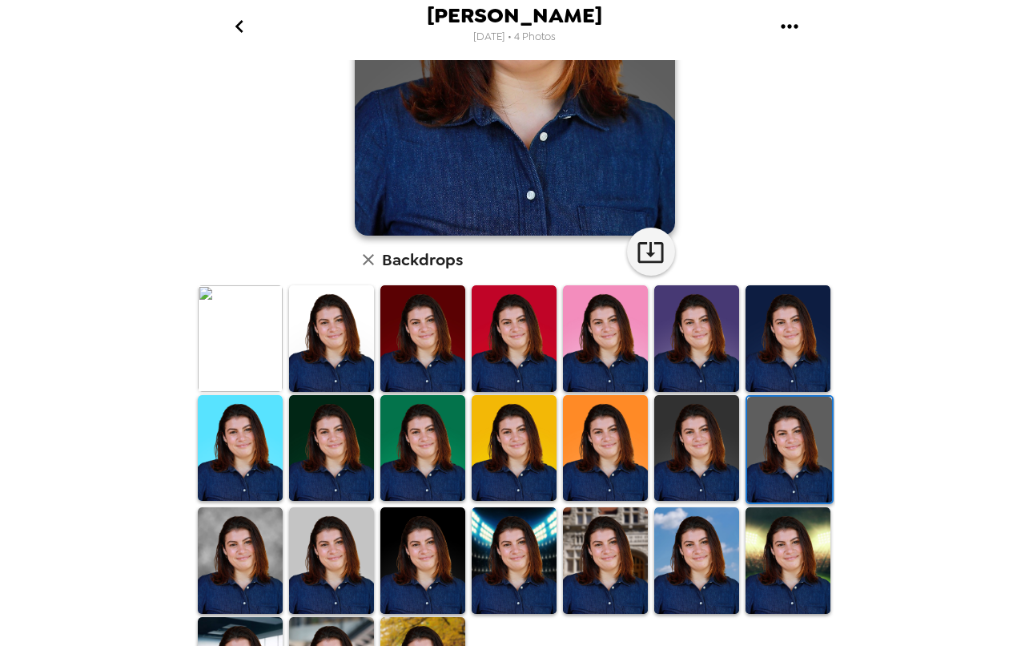
scroll to position [240, 0]
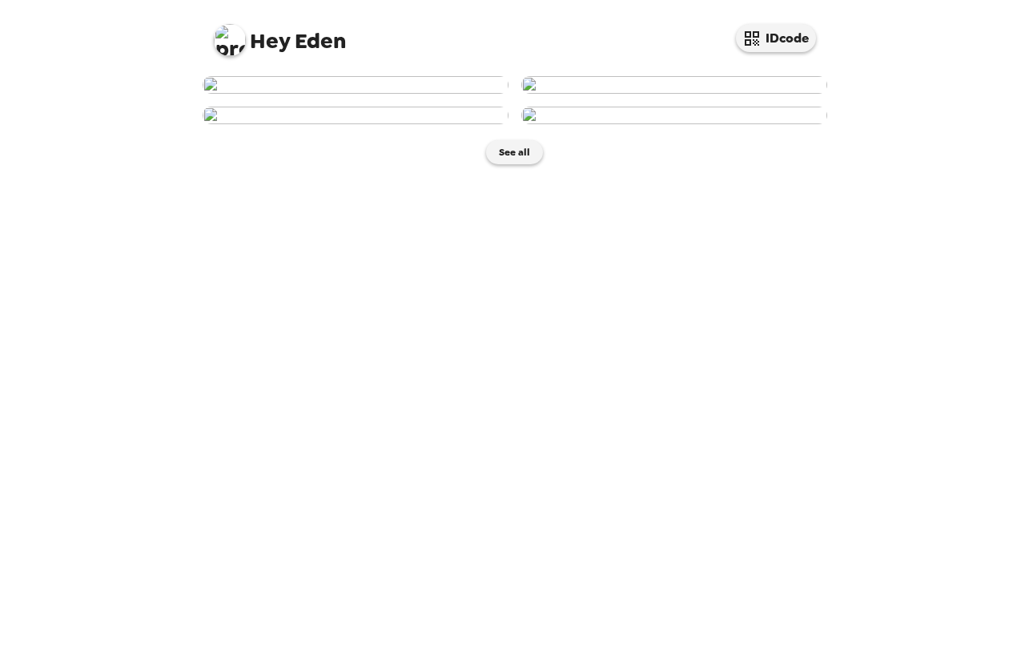
scroll to position [43, 0]
click at [384, 94] on img at bounding box center [356, 85] width 306 height 18
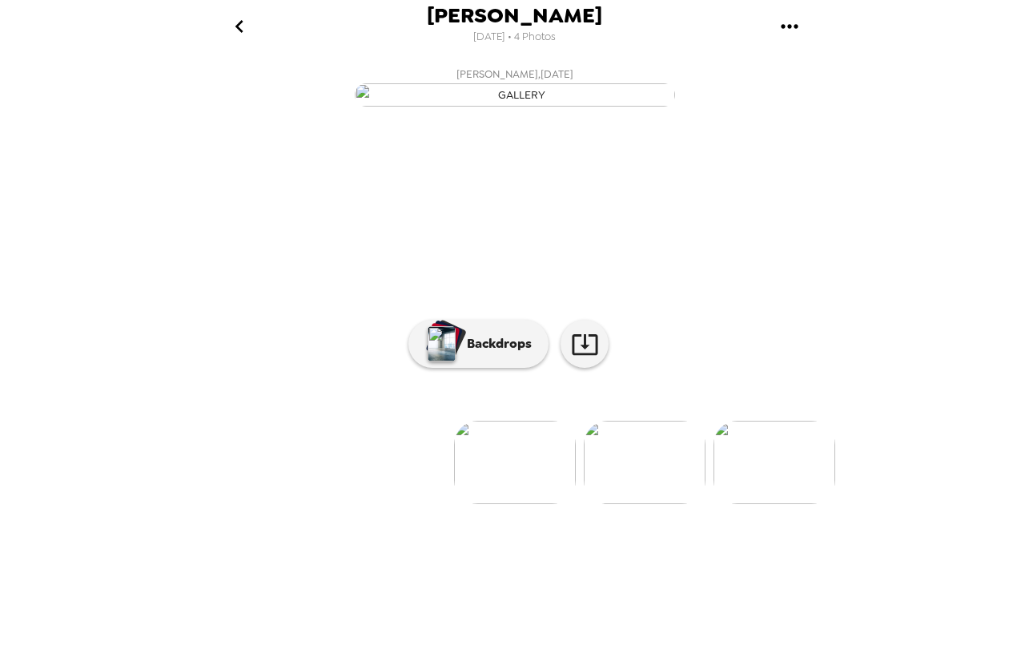
scroll to position [27, 0]
click at [584, 358] on icon at bounding box center [585, 344] width 28 height 28
click at [678, 30] on div "[PERSON_NAME] [DATE] • 4 Photos" at bounding box center [515, 26] width 641 height 52
